Goal: Task Accomplishment & Management: Use online tool/utility

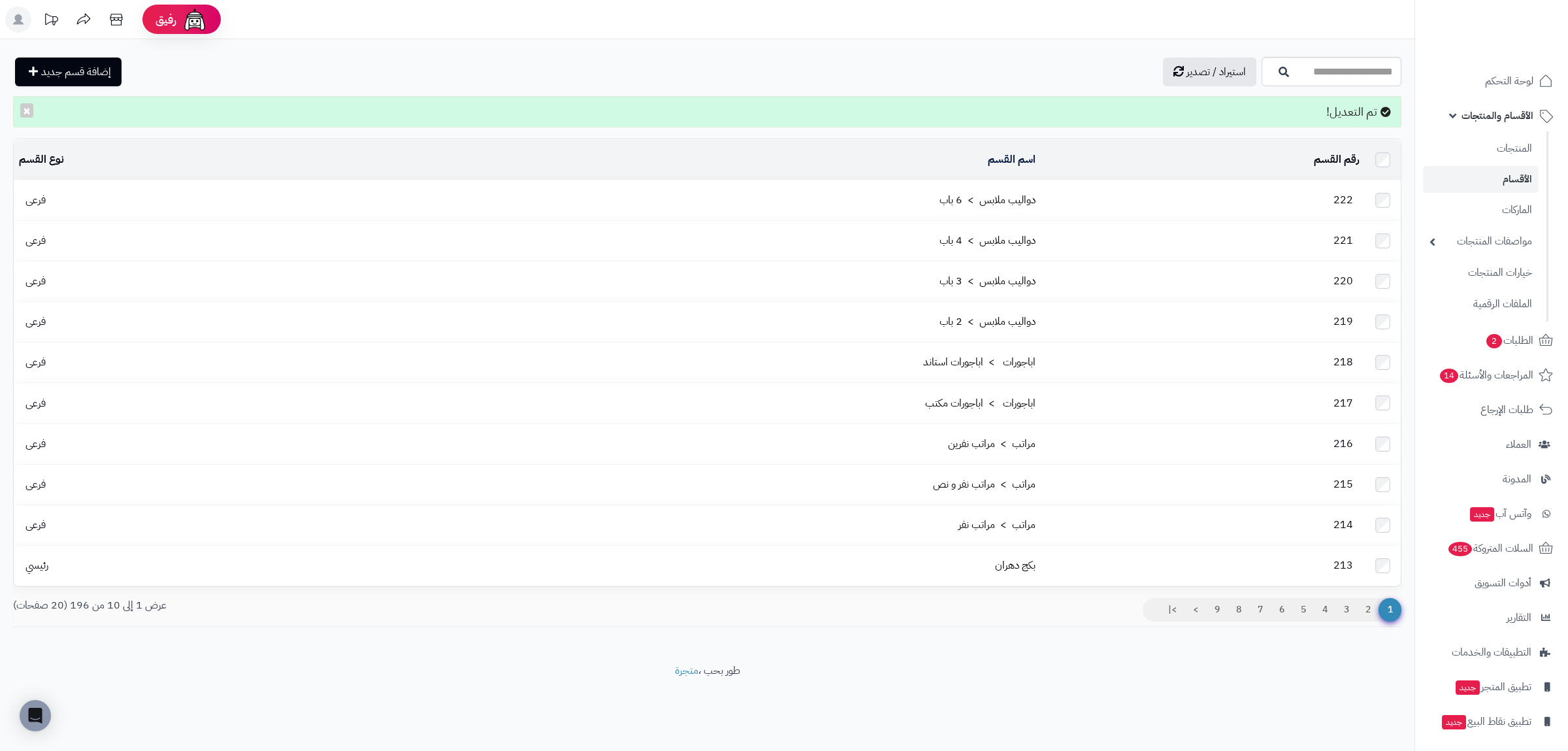
click at [292, 66] on div "استيراد / تصدير إضافة قسم جديد" at bounding box center [636, 72] width 1245 height 29
click at [1506, 121] on span "الأقسام والمنتجات" at bounding box center [1497, 116] width 72 height 19
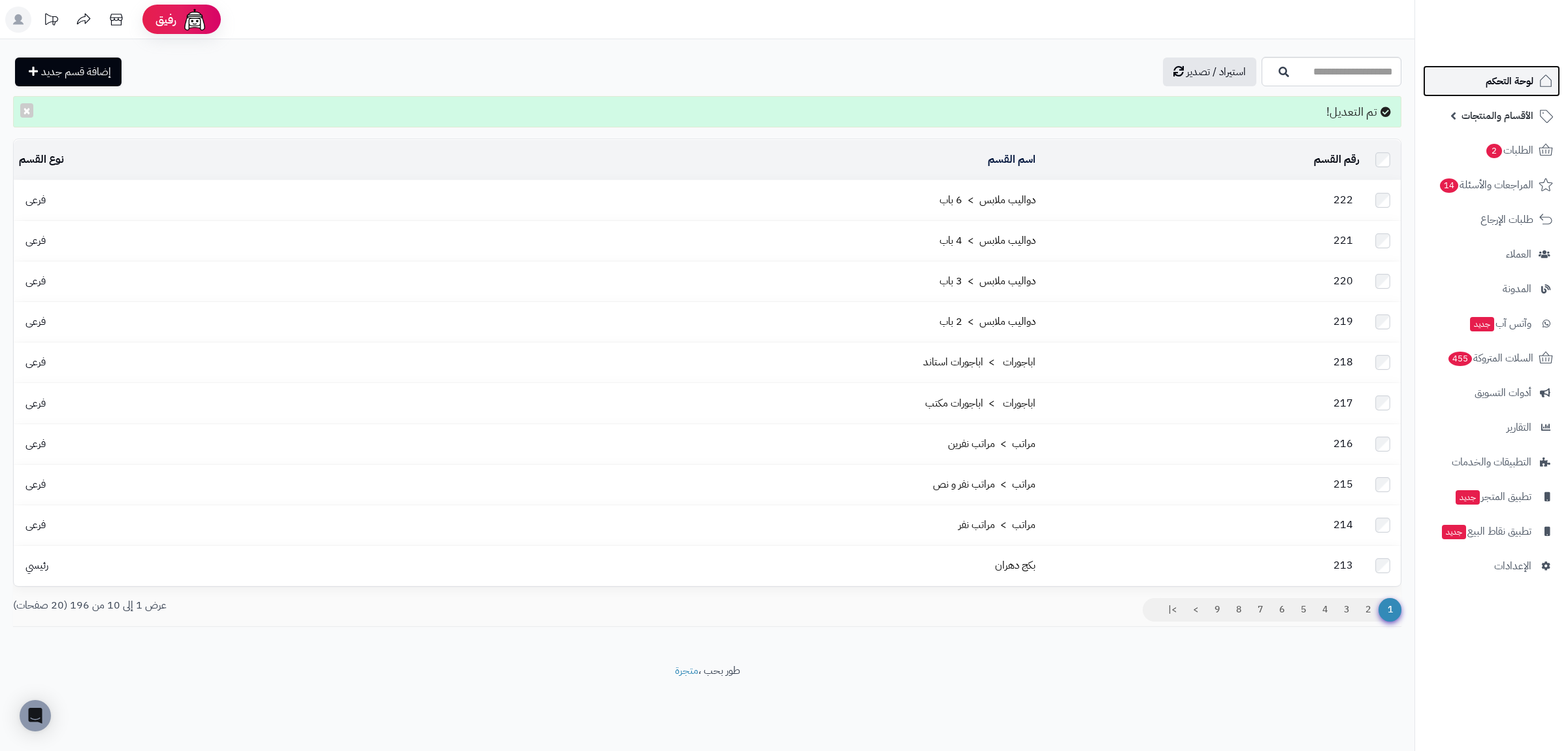
click at [1506, 85] on span "لوحة التحكم" at bounding box center [1509, 81] width 47 height 19
click at [1510, 118] on span "الأقسام والمنتجات" at bounding box center [1497, 116] width 72 height 19
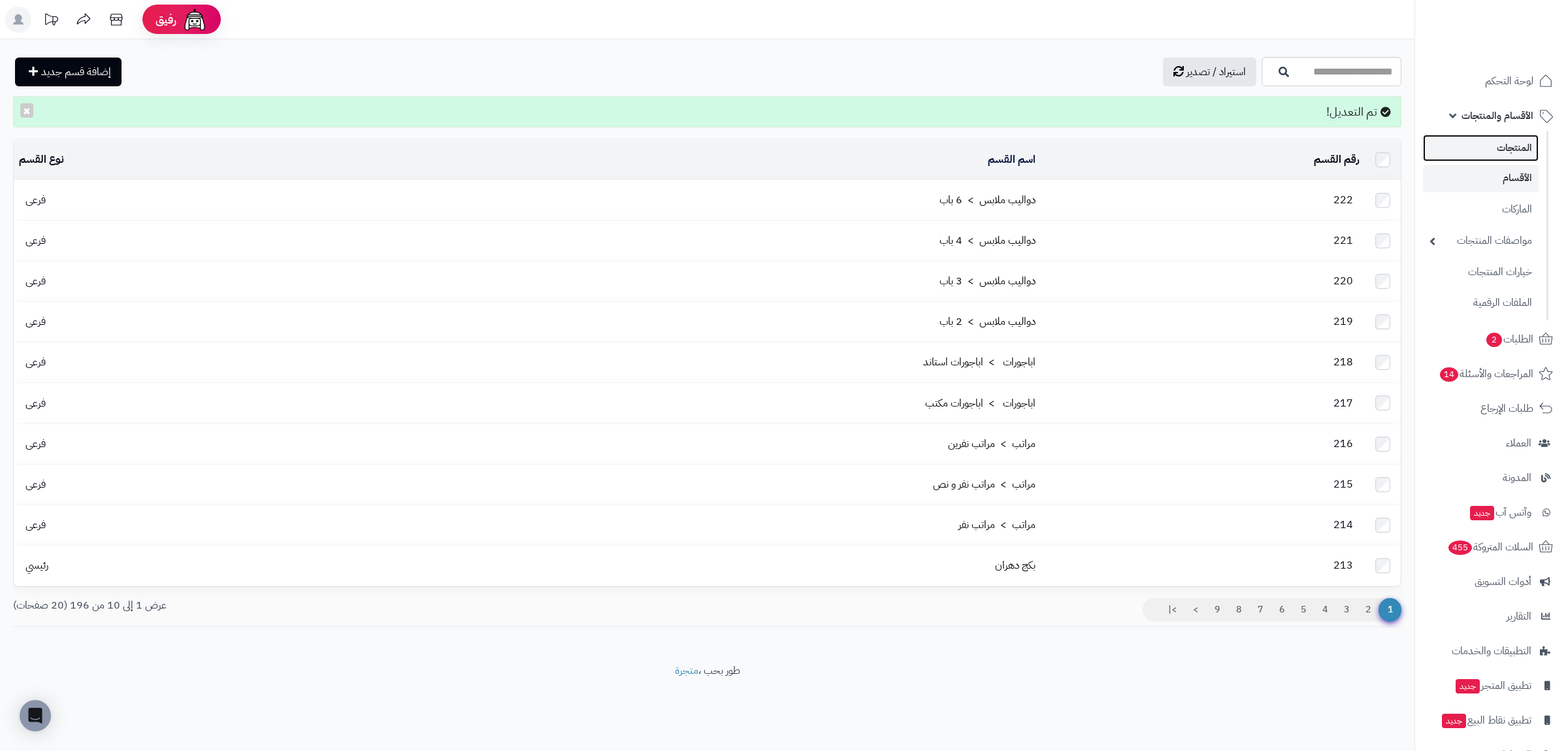
click at [1503, 139] on link "المنتجات" at bounding box center [1481, 148] width 116 height 27
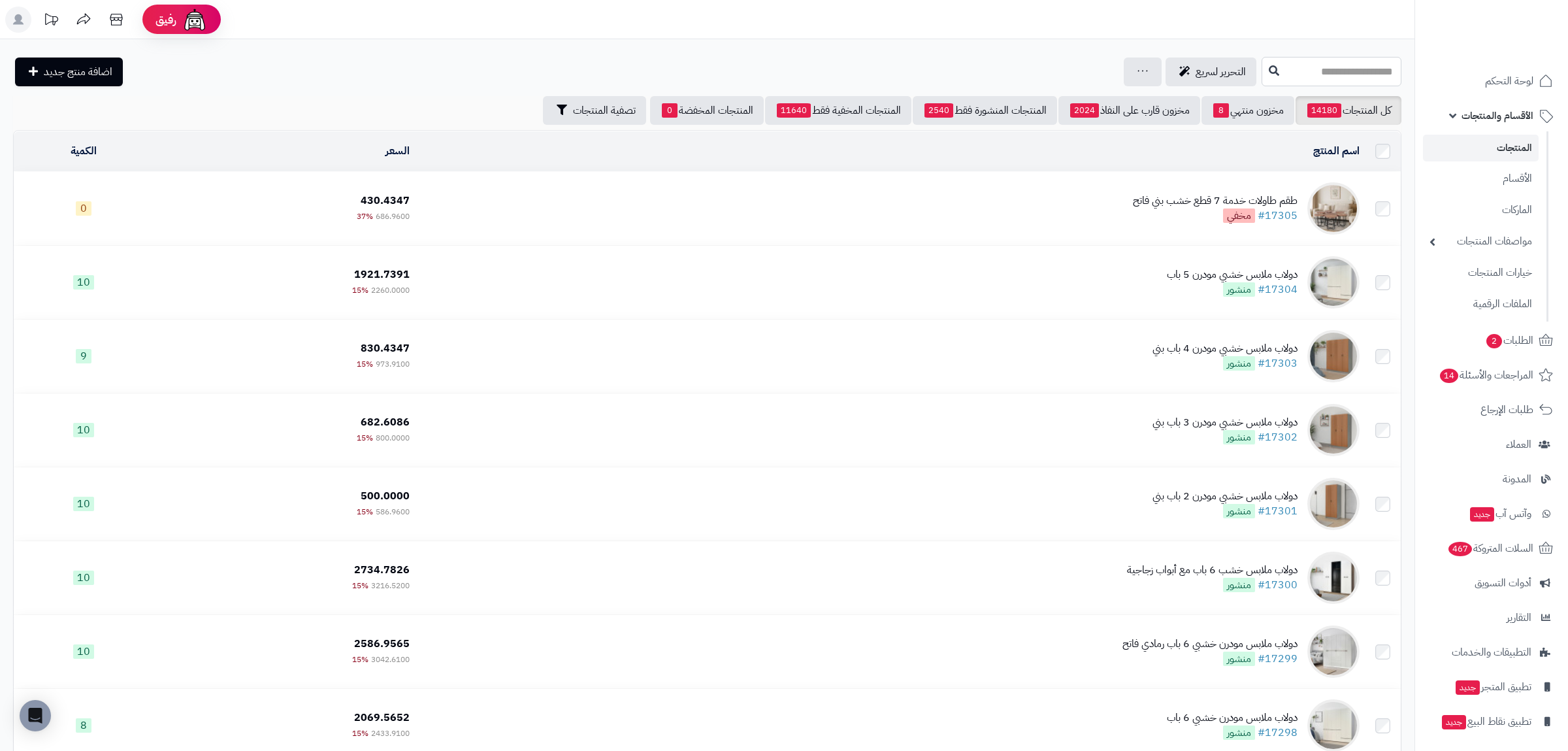
click at [1263, 65] on input "text" at bounding box center [1331, 72] width 140 height 30
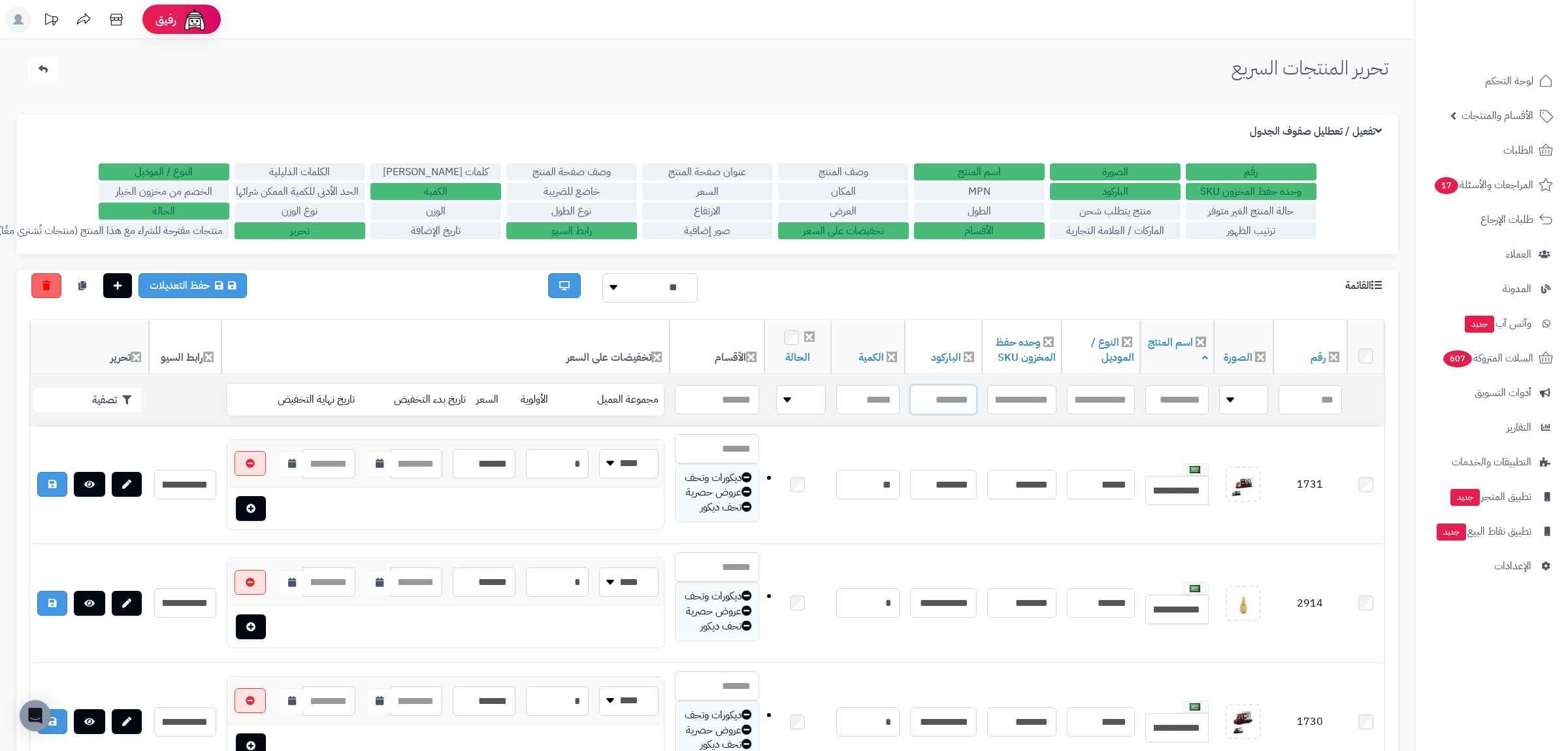
click at [941, 403] on input "text" at bounding box center [943, 399] width 67 height 30
paste input "**********"
type input "**********"
click at [87, 405] on button "تصفية" at bounding box center [87, 399] width 109 height 25
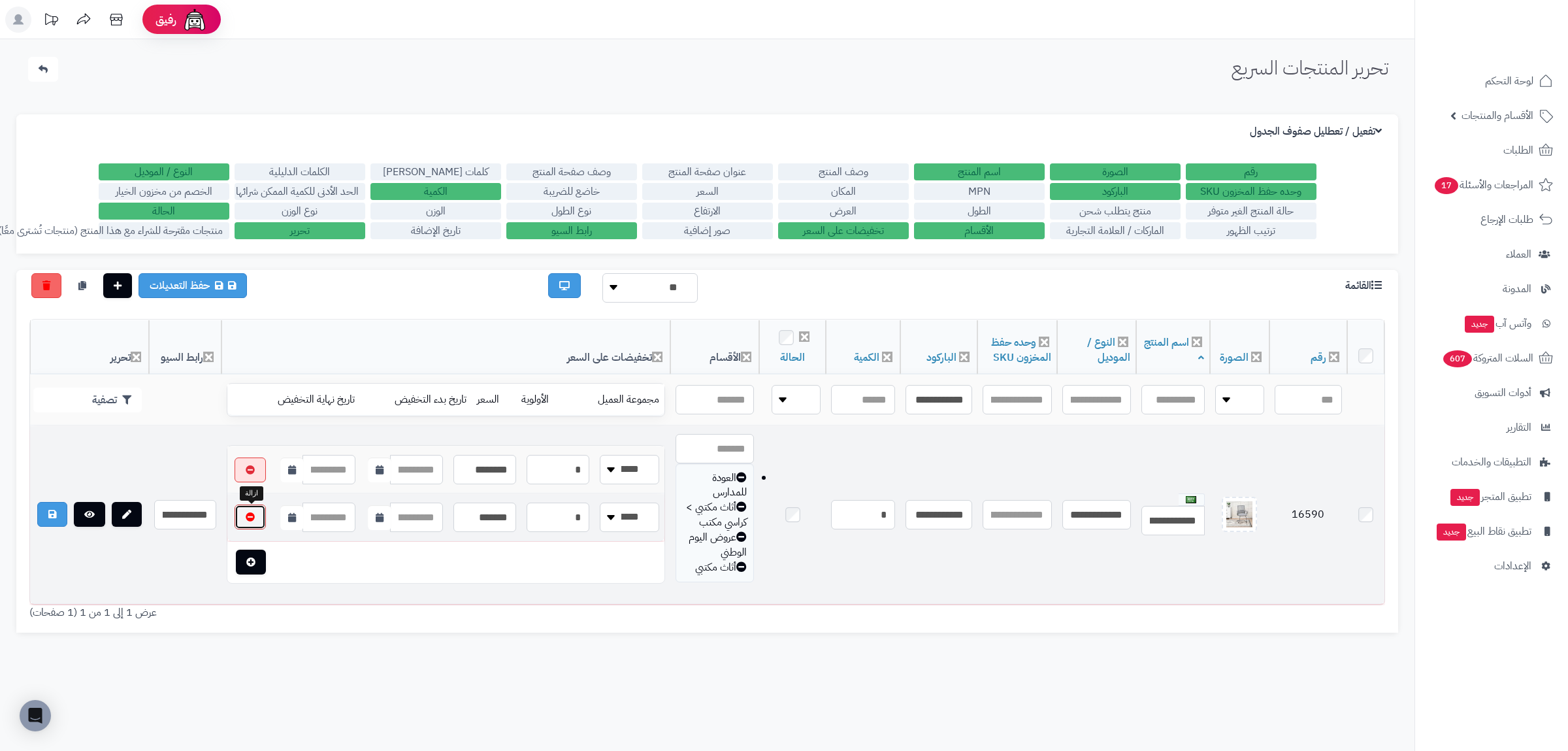
click at [251, 516] on icon "button" at bounding box center [250, 517] width 9 height 9
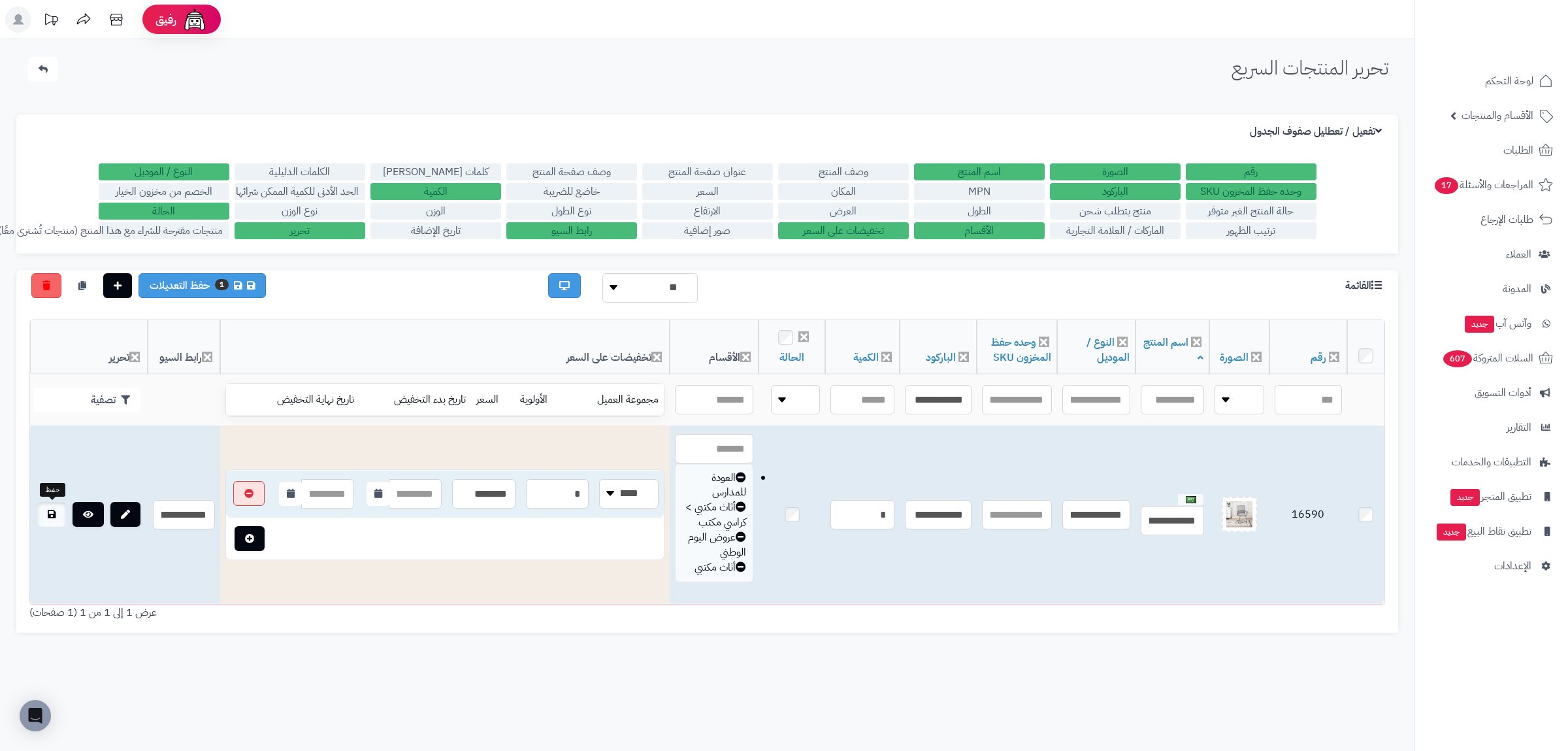
click at [42, 517] on link at bounding box center [52, 514] width 29 height 25
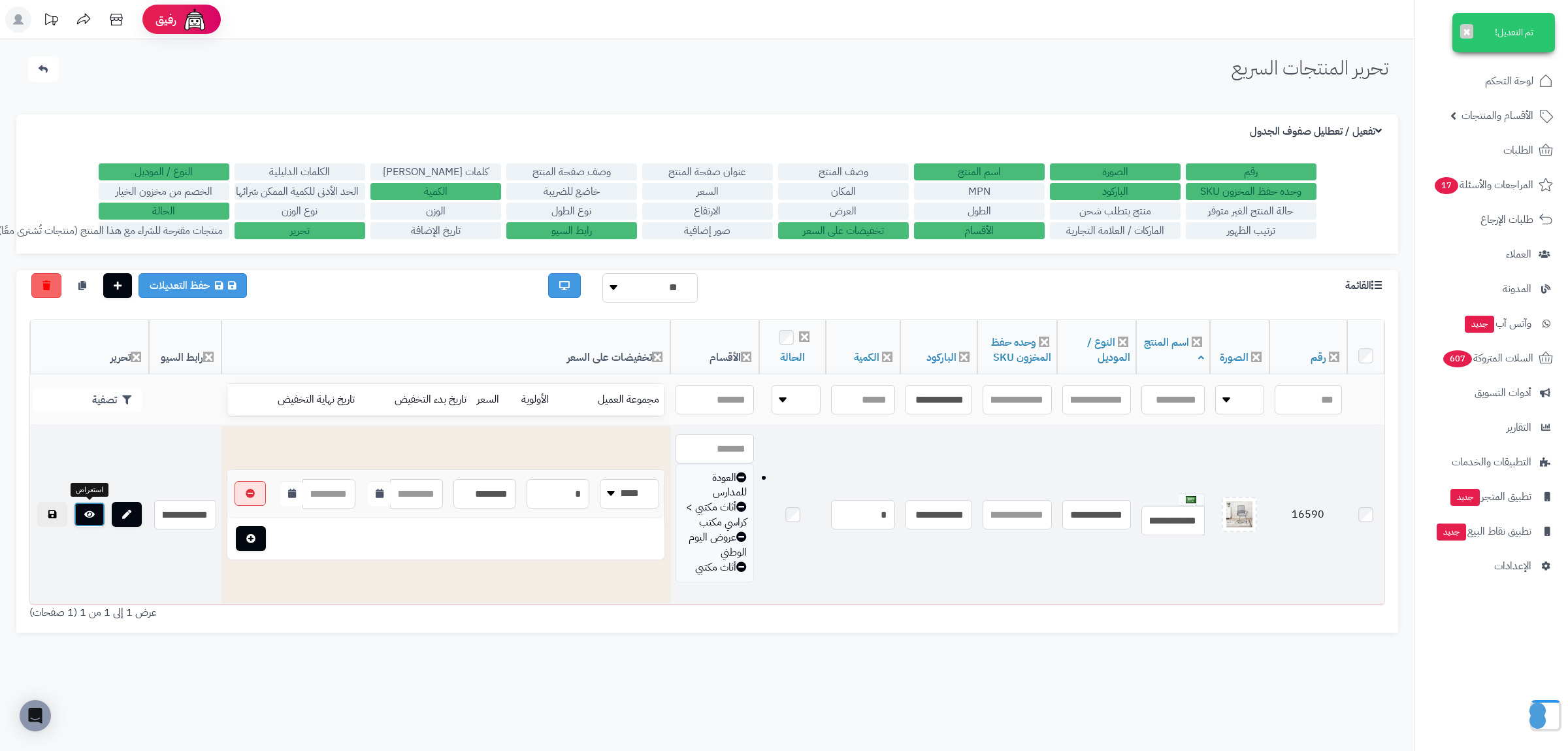
click at [94, 514] on icon at bounding box center [89, 514] width 10 height 9
